Goal: Information Seeking & Learning: Learn about a topic

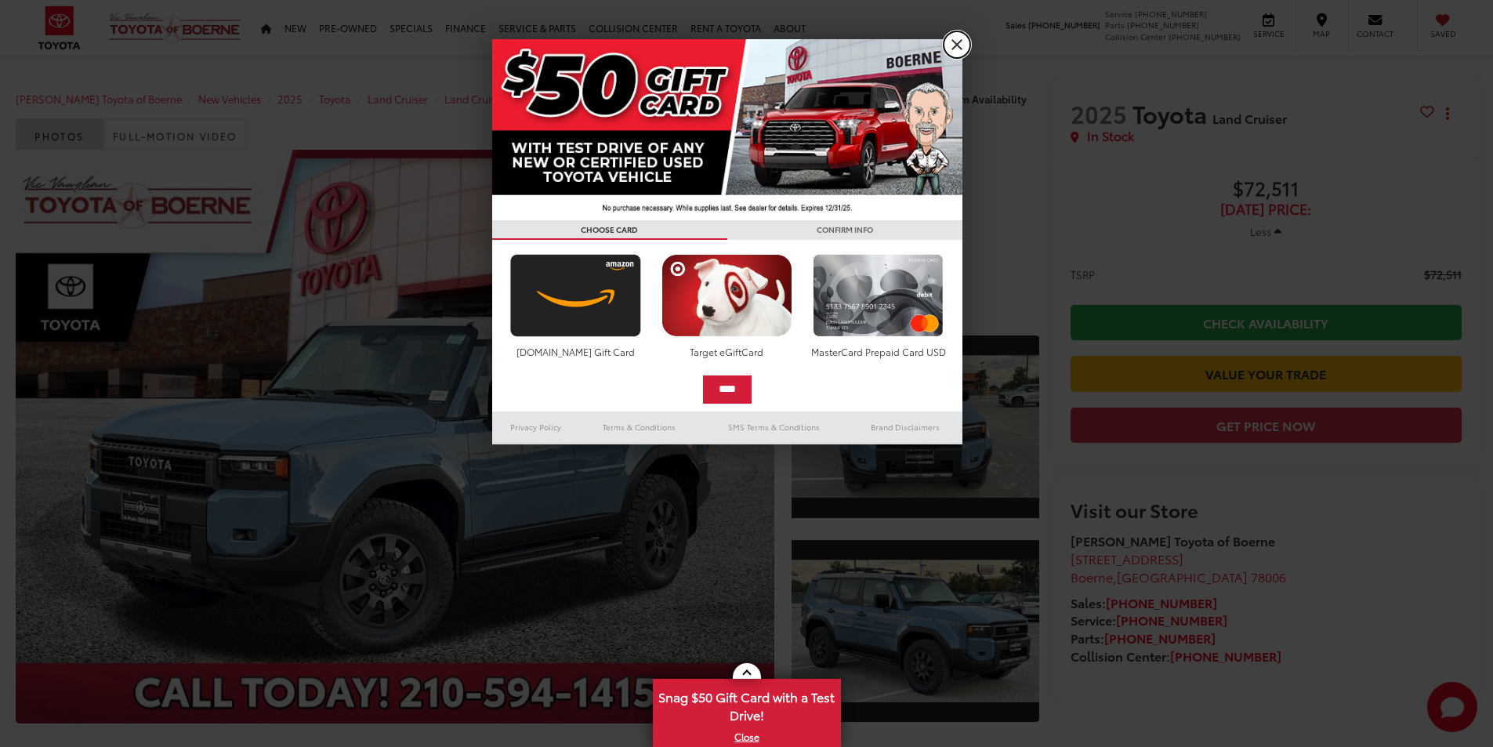
click at [961, 44] on link "X" at bounding box center [957, 44] width 27 height 27
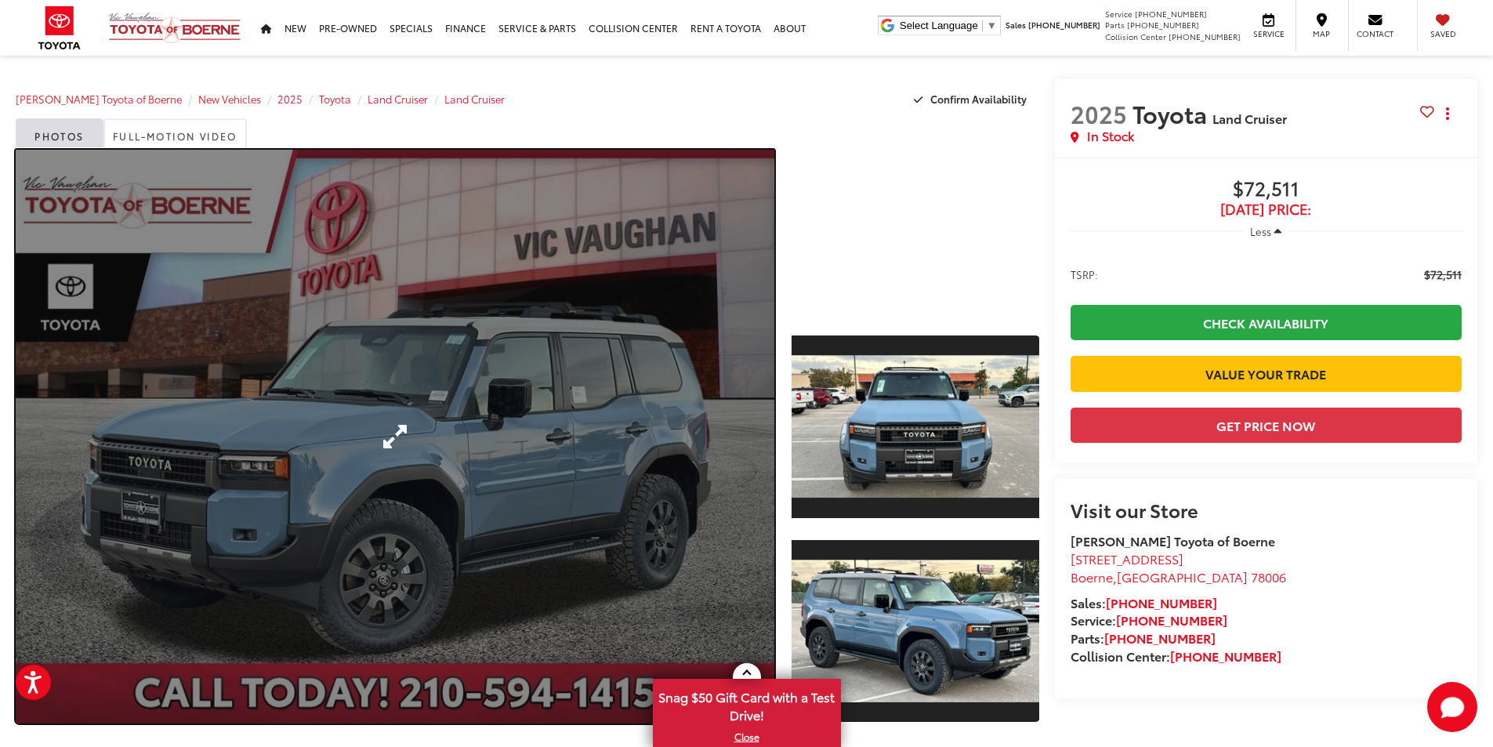
click at [342, 473] on link "Expand Photo 0" at bounding box center [395, 437] width 759 height 574
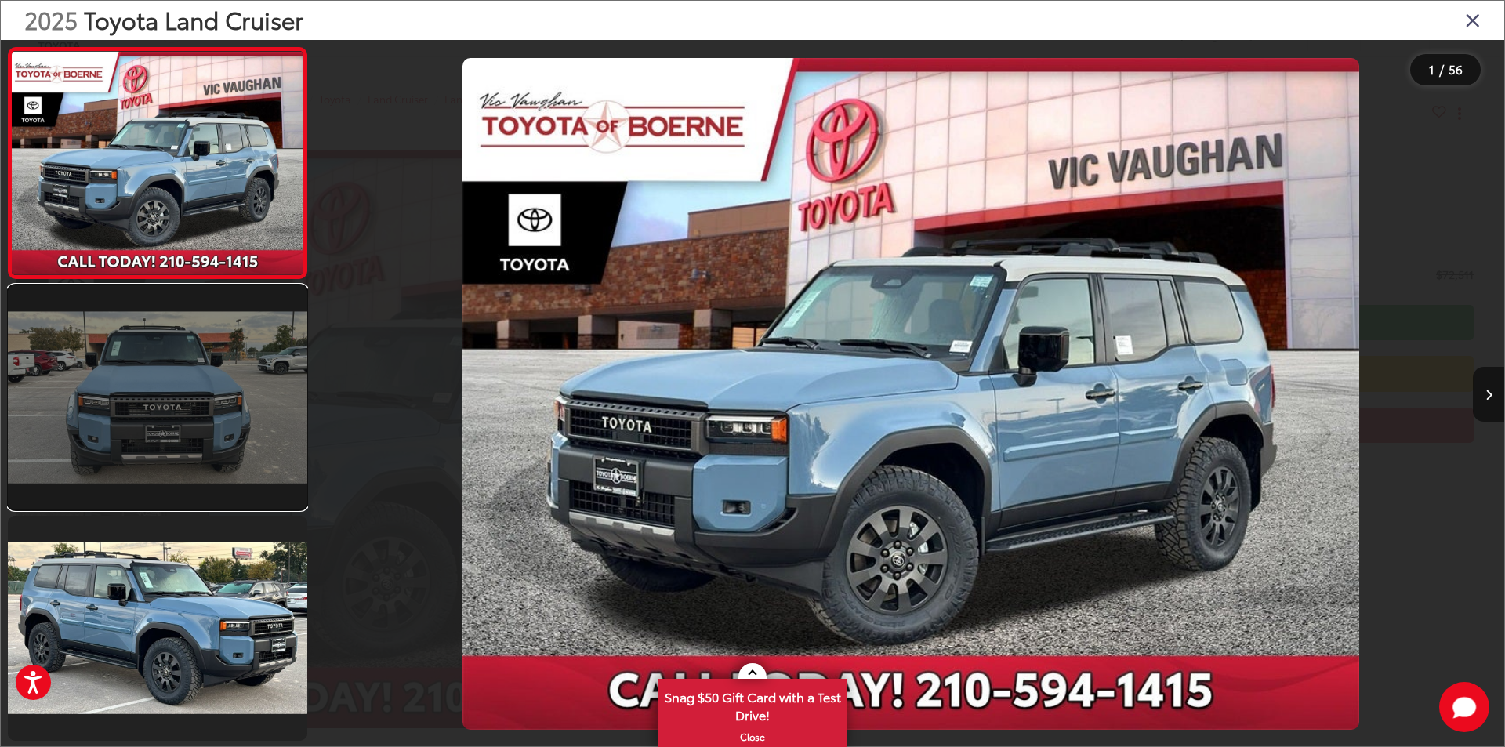
click at [234, 392] on link at bounding box center [157, 397] width 299 height 224
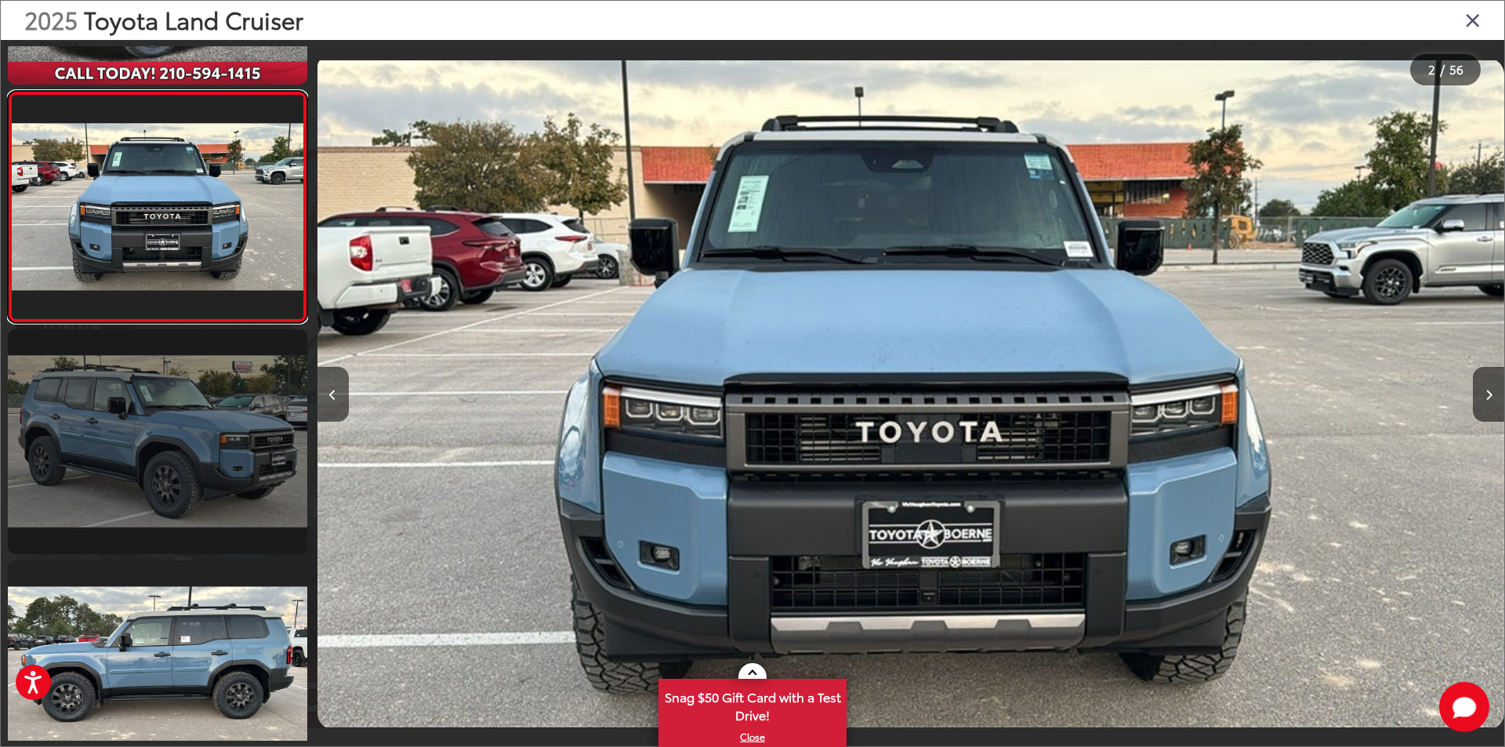
scroll to position [202, 0]
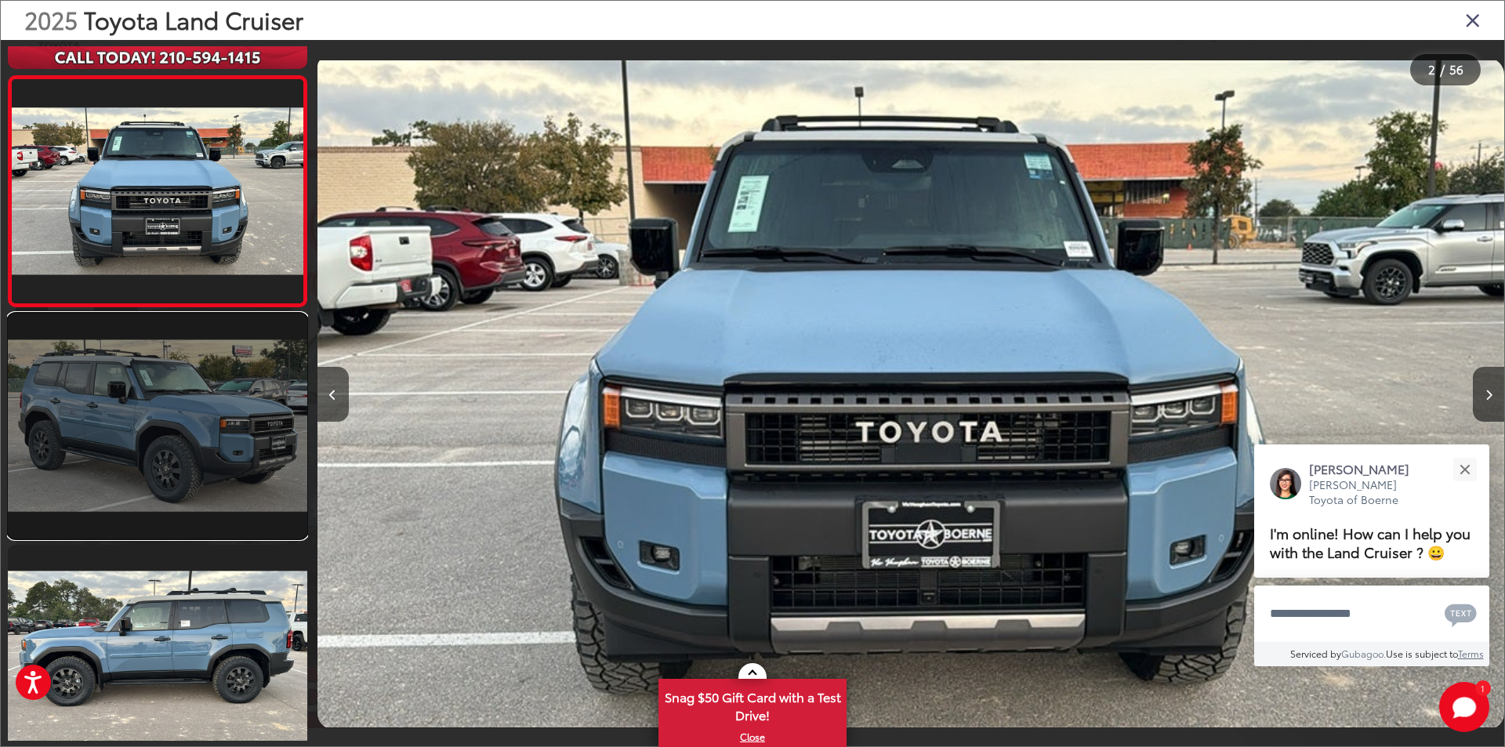
click at [232, 412] on link at bounding box center [157, 426] width 299 height 224
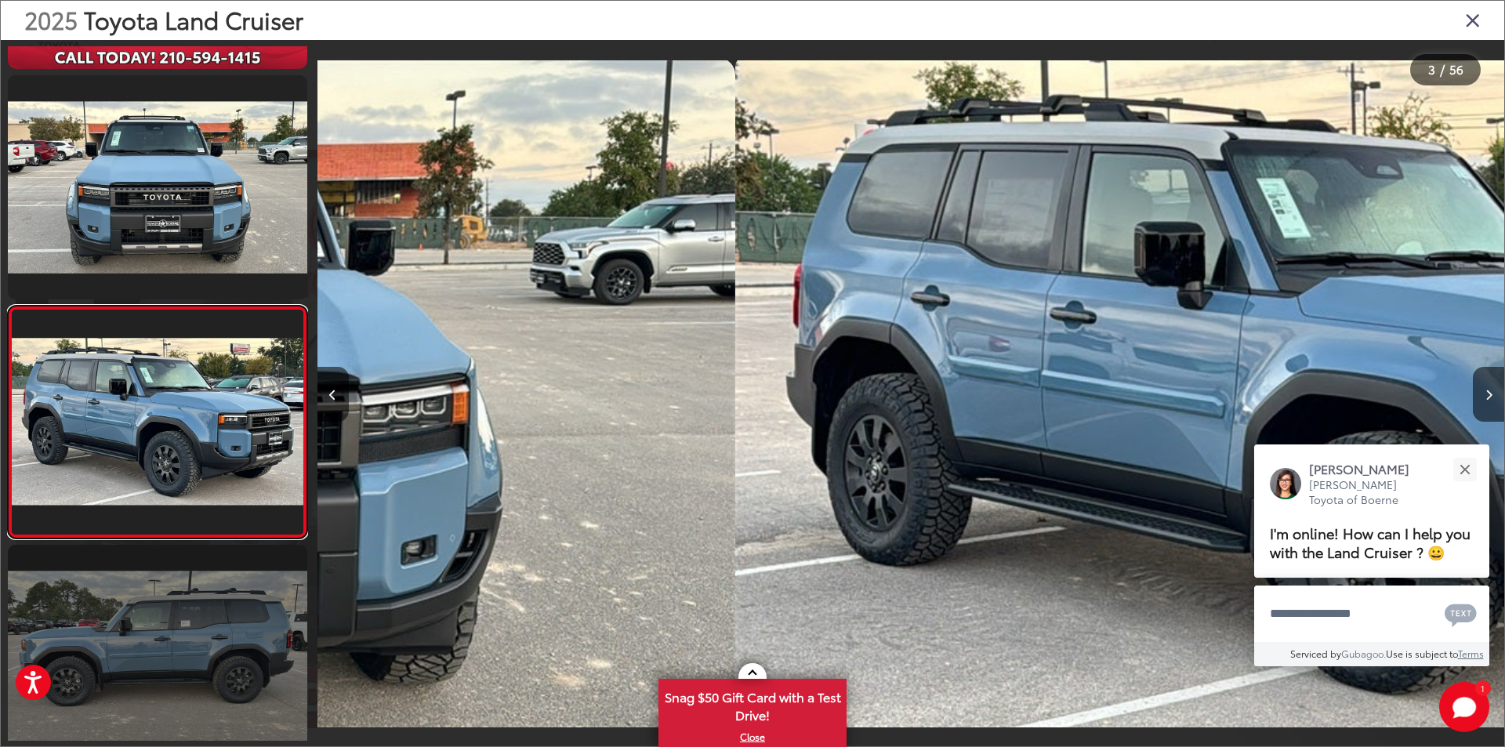
scroll to position [276, 0]
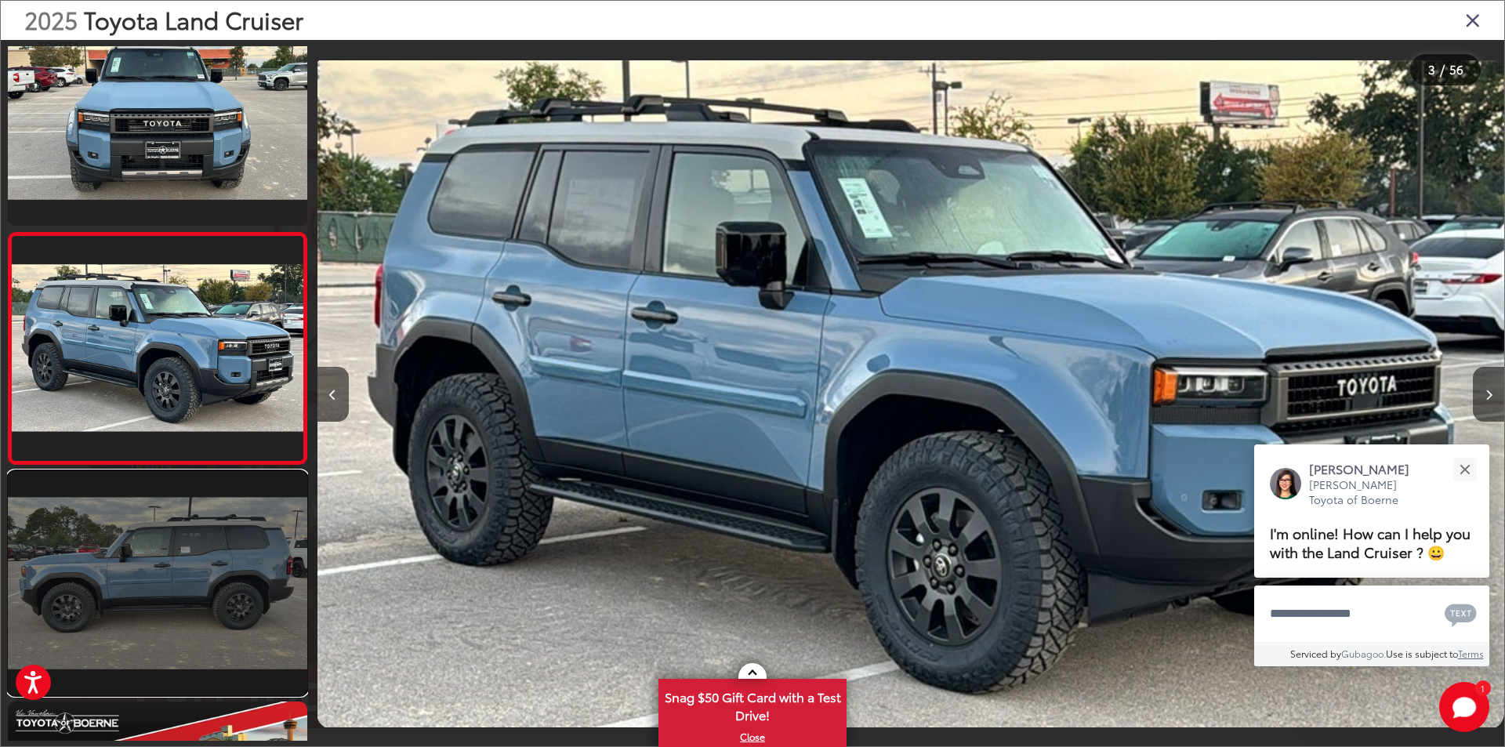
click at [214, 558] on link at bounding box center [157, 583] width 299 height 224
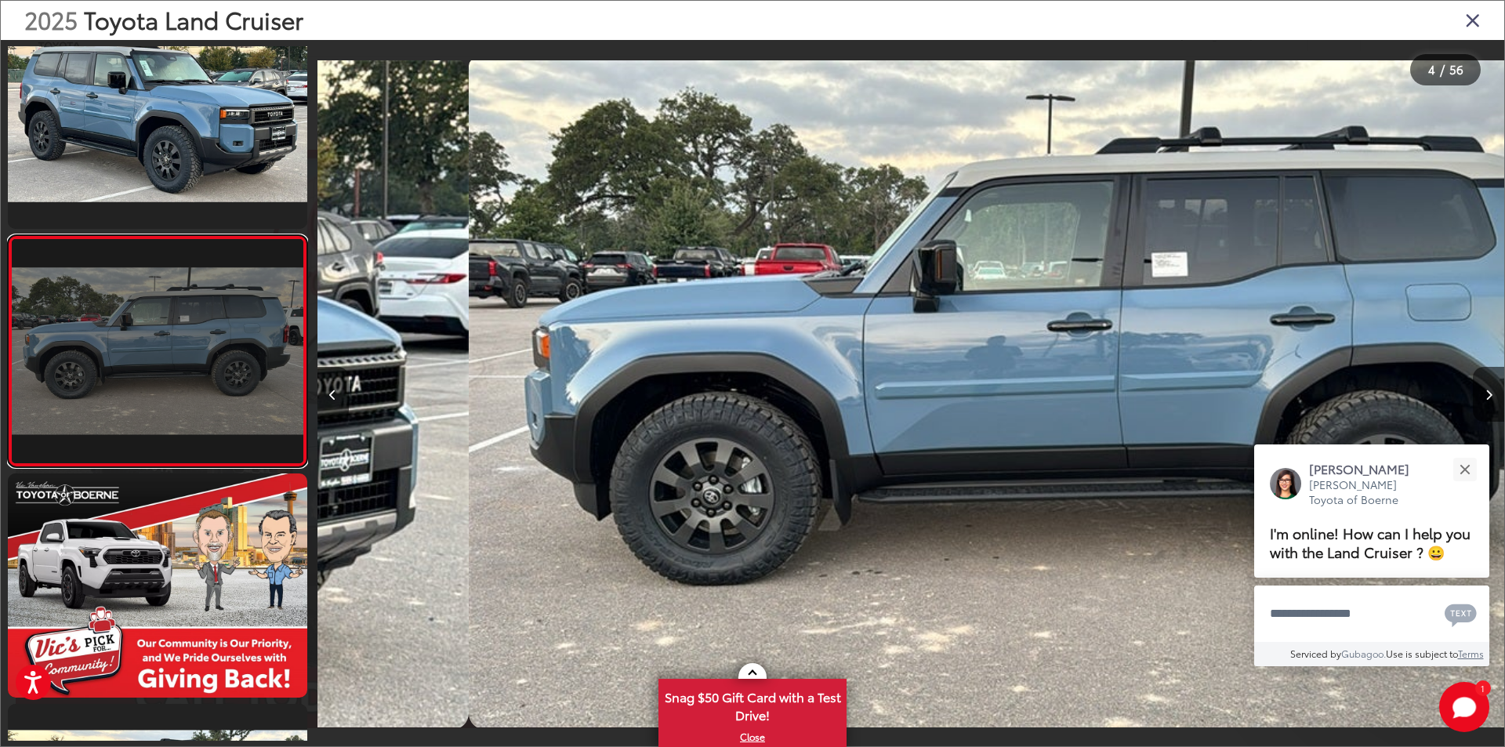
scroll to position [507, 0]
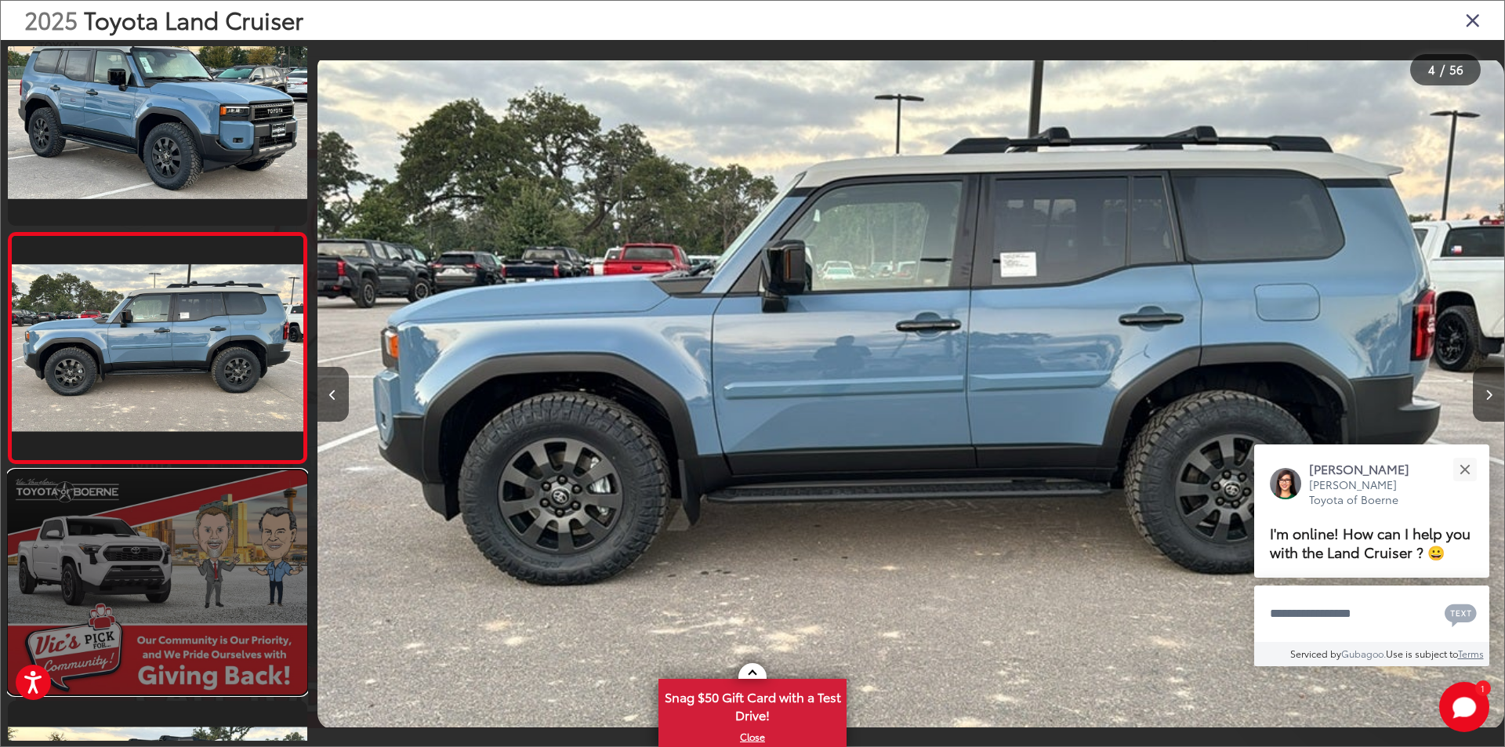
click at [212, 563] on link at bounding box center [157, 582] width 299 height 224
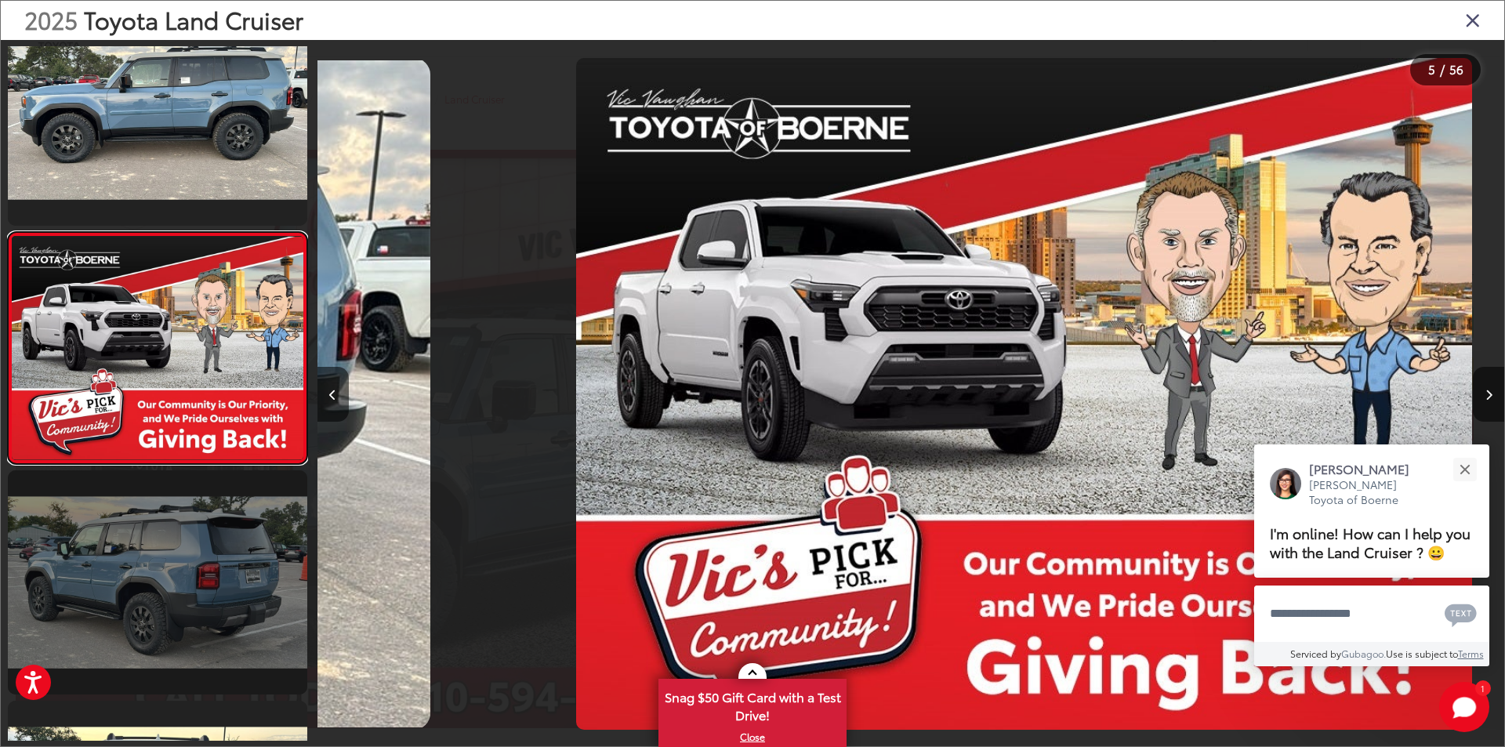
scroll to position [0, 4749]
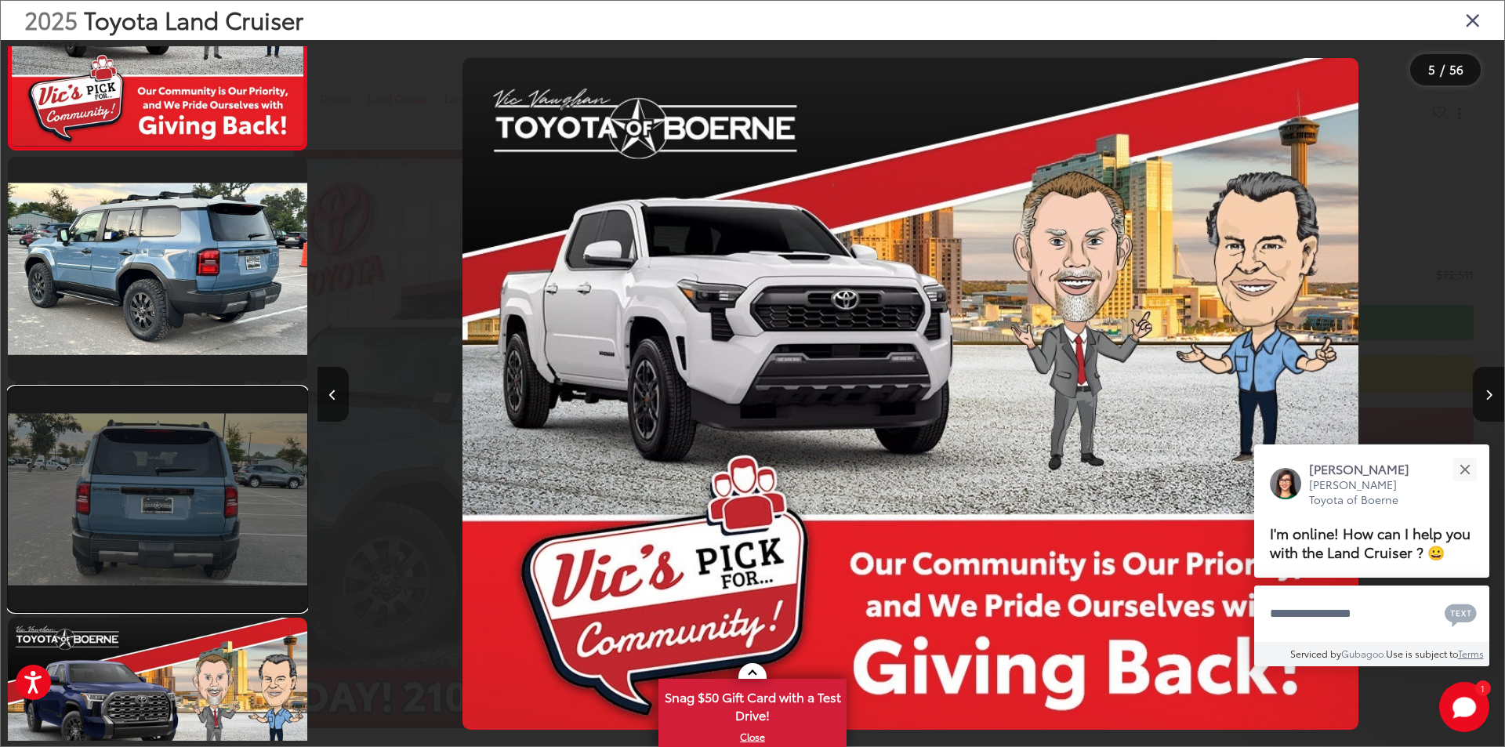
click at [219, 543] on link at bounding box center [157, 499] width 299 height 224
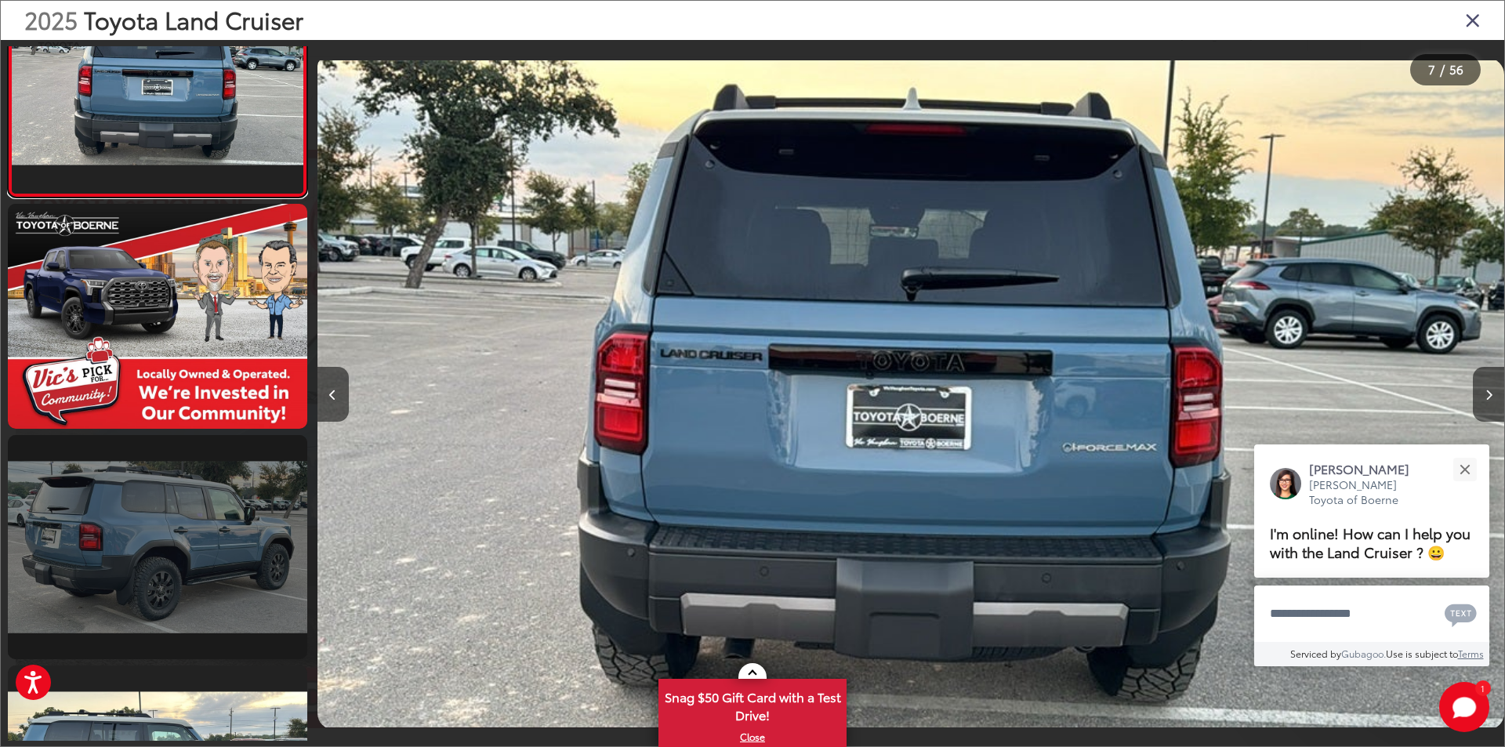
scroll to position [0, 0]
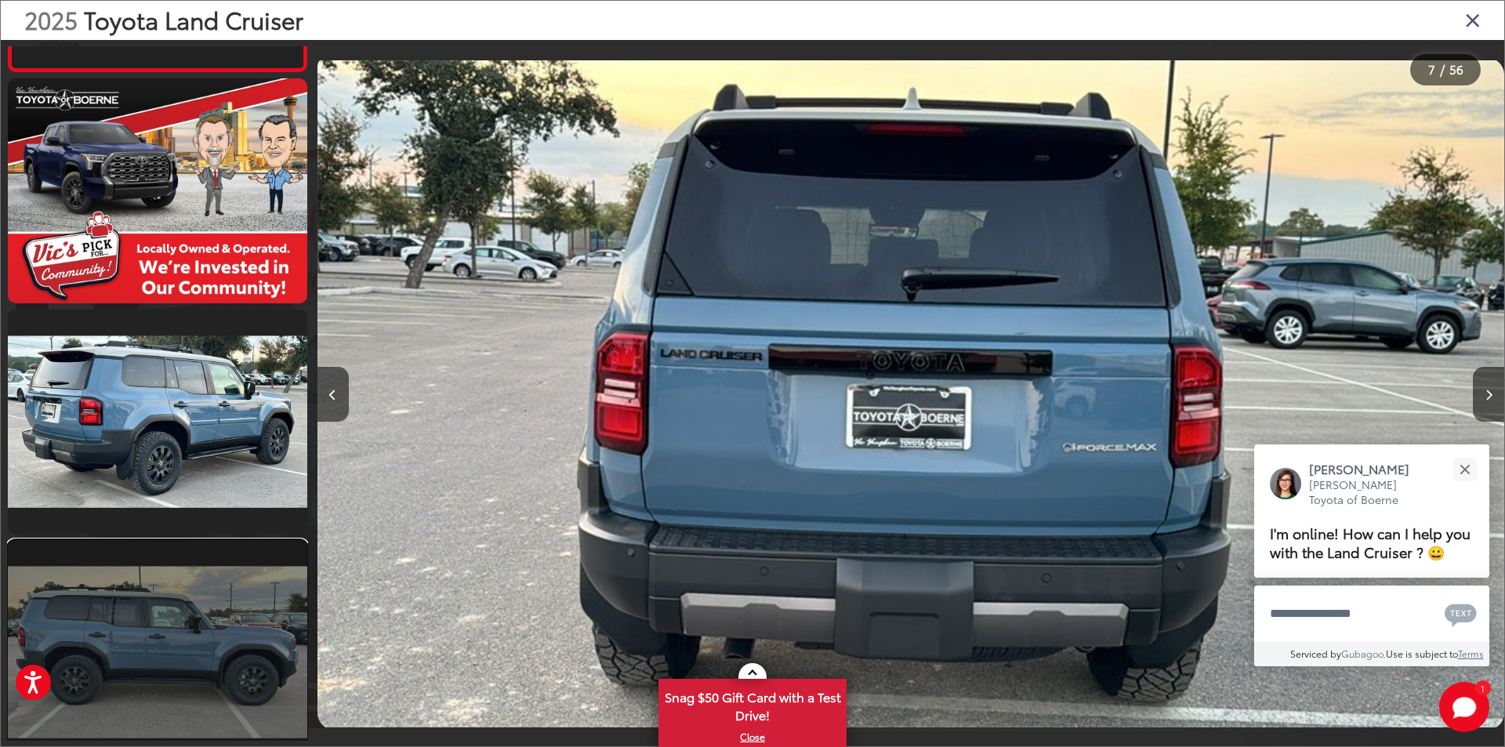
click at [203, 589] on link at bounding box center [157, 652] width 299 height 224
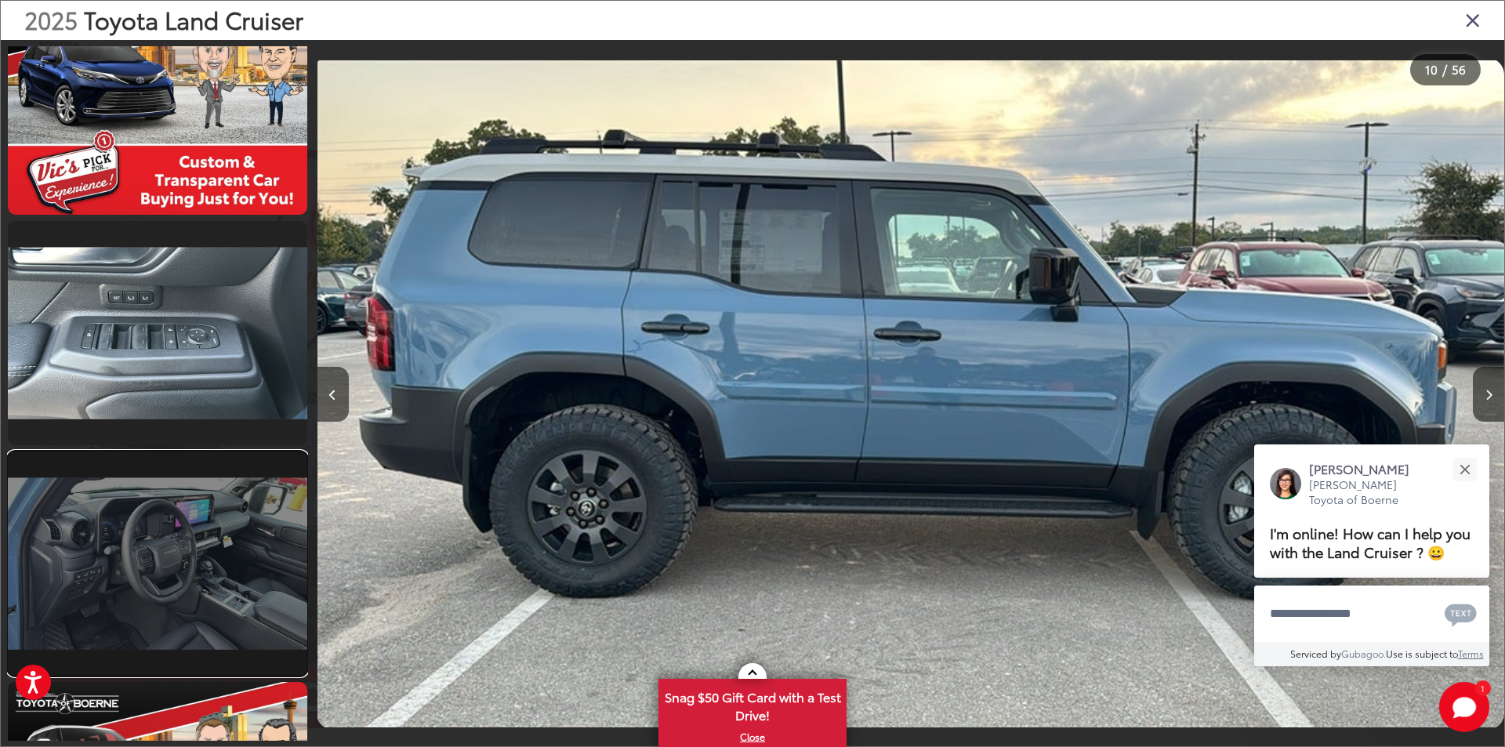
click at [205, 575] on link at bounding box center [157, 564] width 299 height 224
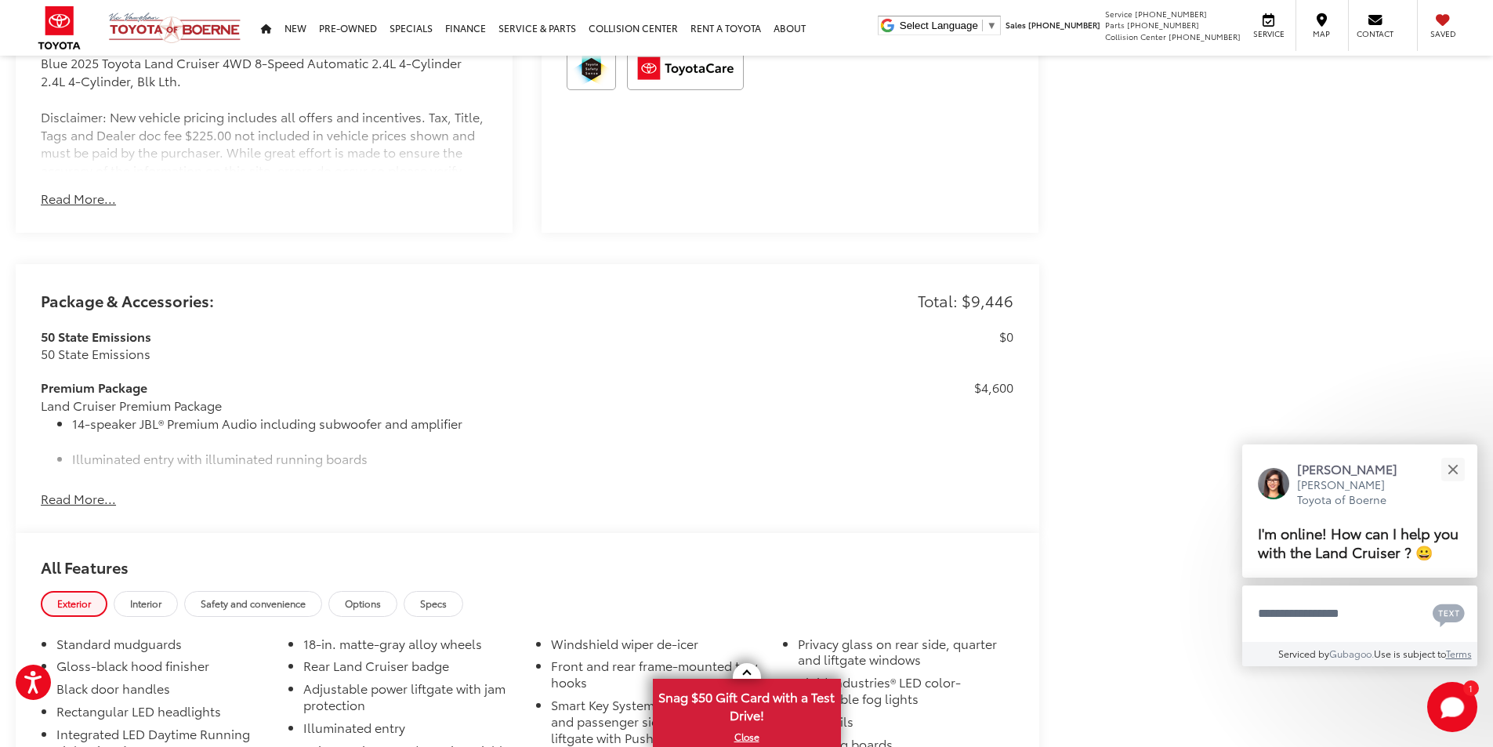
click at [98, 499] on button "Read More..." at bounding box center [78, 499] width 75 height 18
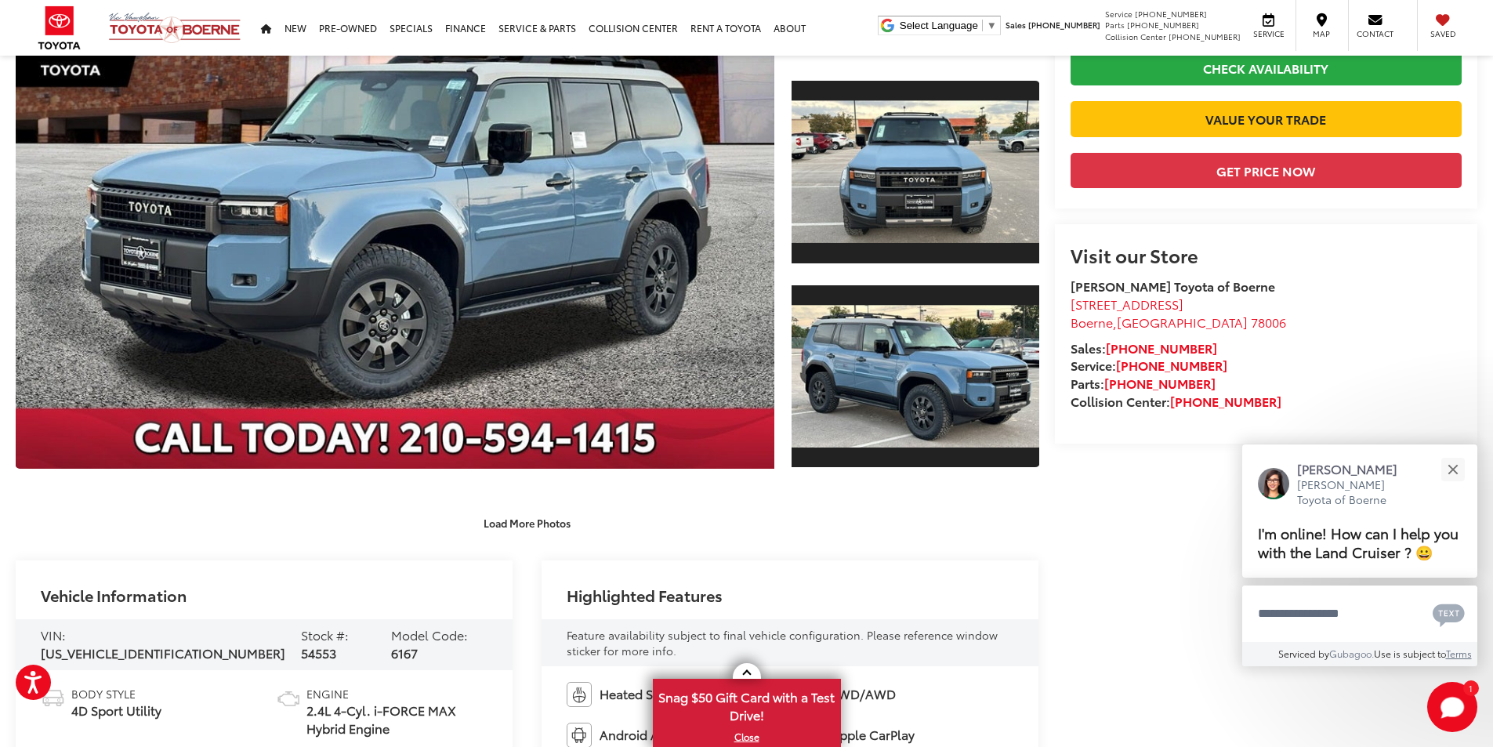
scroll to position [274, 0]
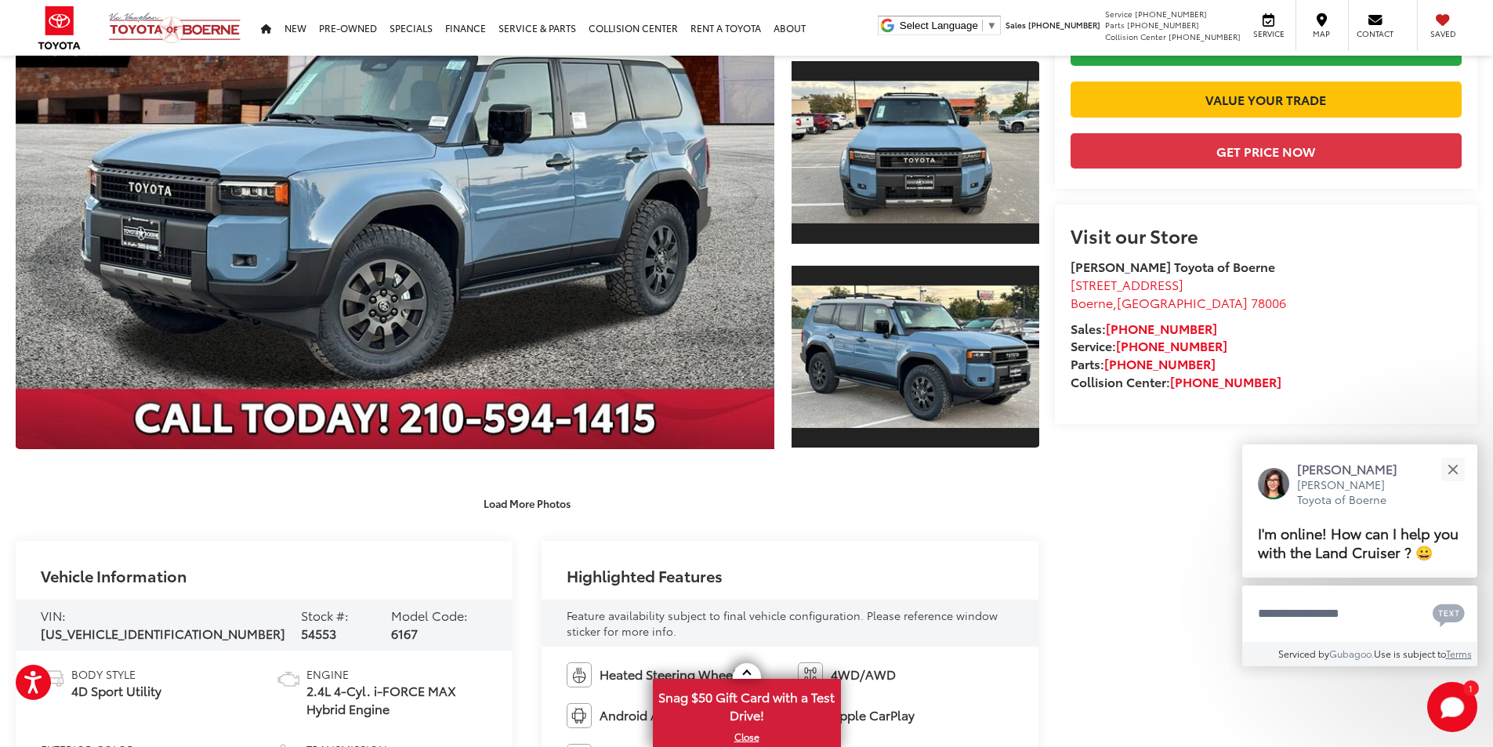
click at [1071, 125] on capital-one-entry-button at bounding box center [1071, 125] width 0 height 0
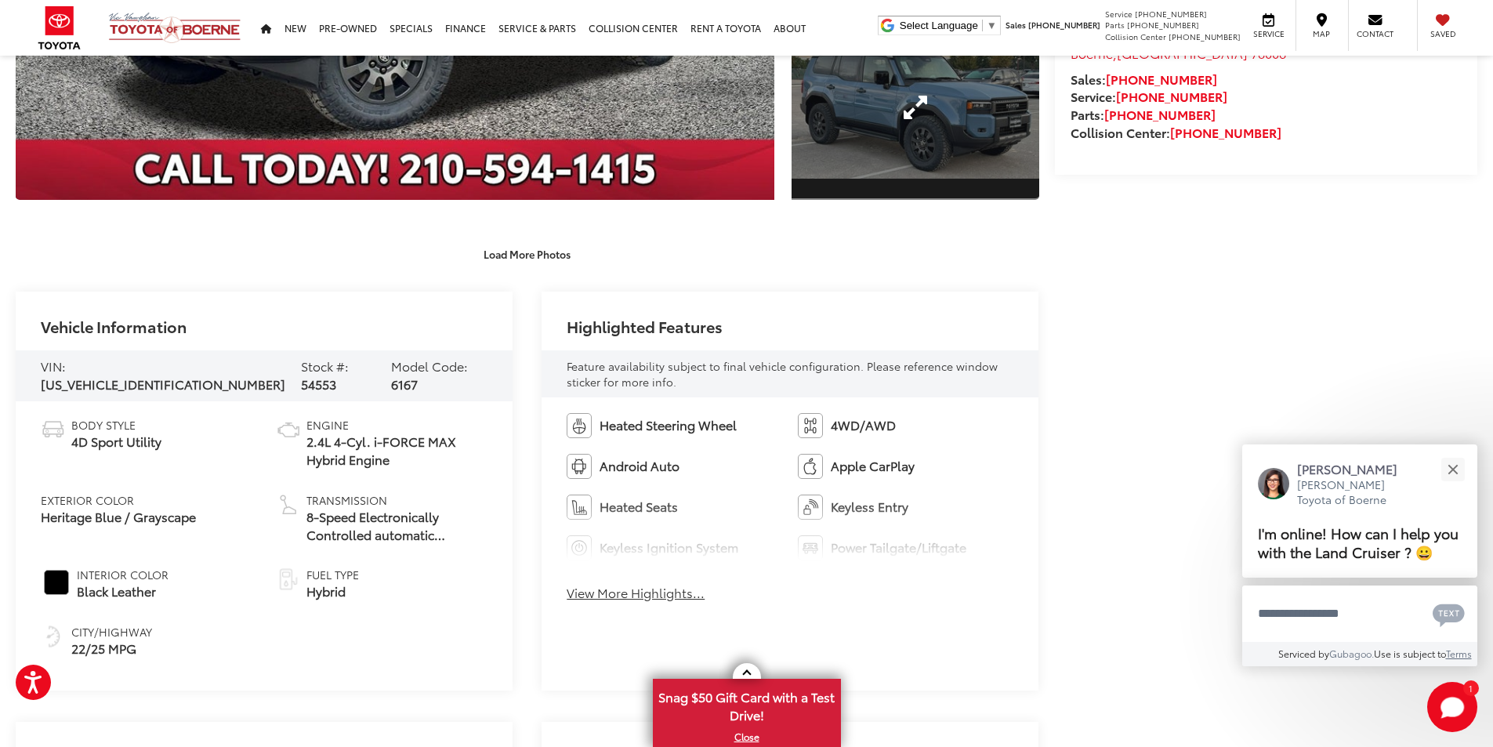
scroll to position [588, 0]
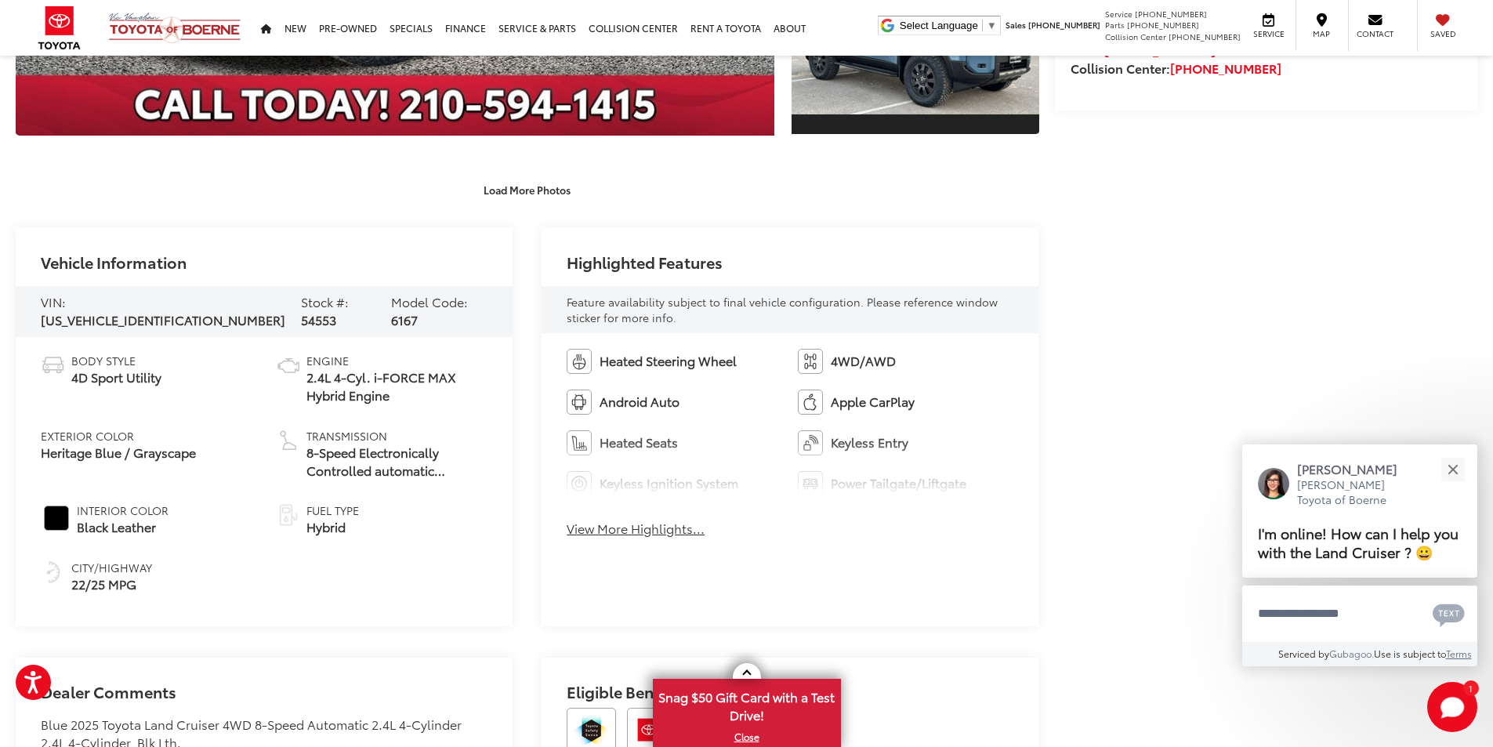
drag, startPoint x: 41, startPoint y: 450, endPoint x: 200, endPoint y: 452, distance: 159.1
click at [200, 452] on li "Exterior Color Heritage Blue / Grayscape" at bounding box center [147, 454] width 212 height 52
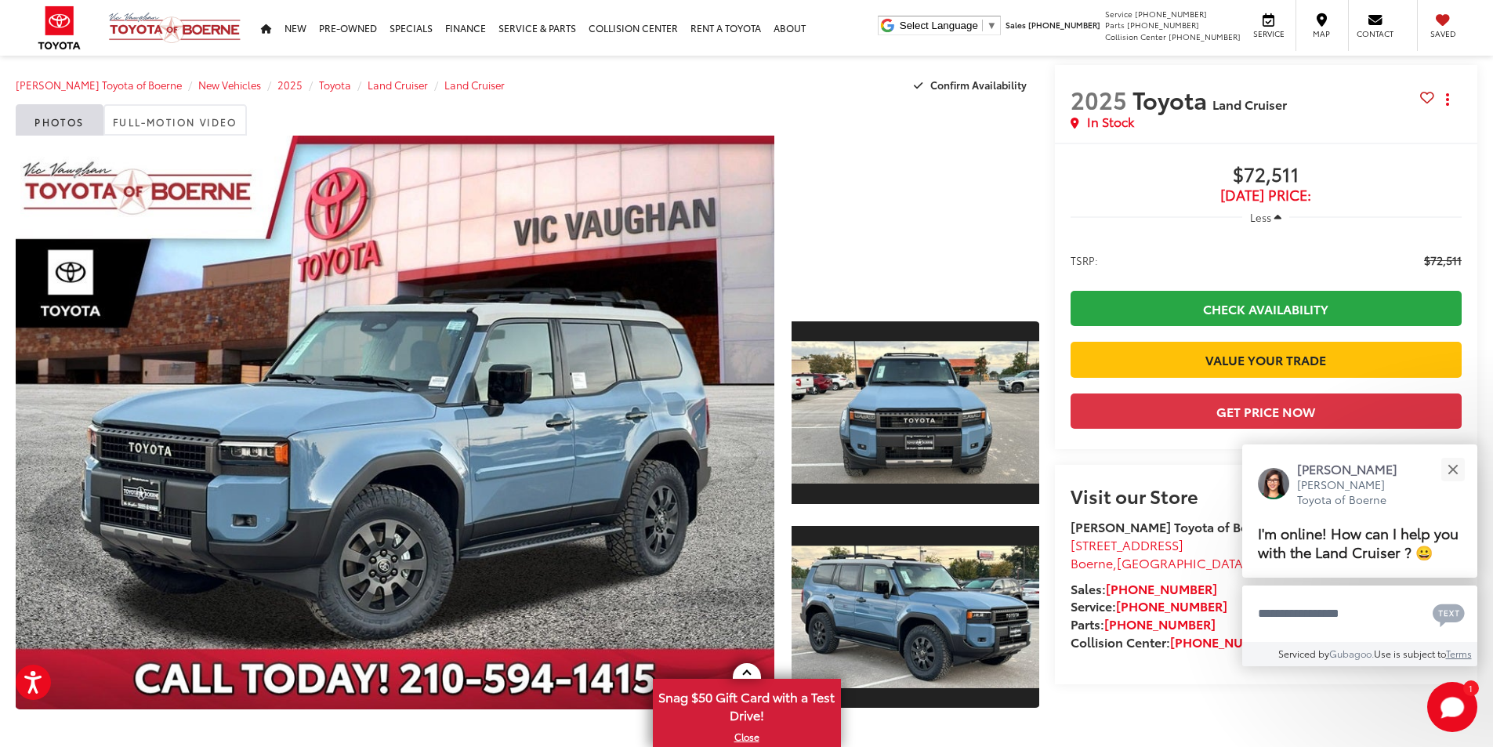
scroll to position [0, 0]
